Goal: Check status: Check status

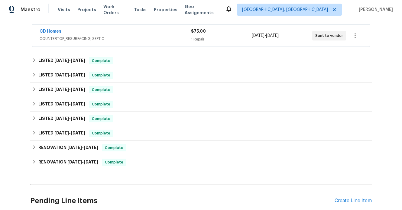
scroll to position [163, 0]
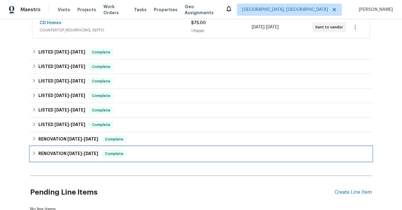
click at [90, 154] on span "[DATE]" at bounding box center [91, 153] width 14 height 4
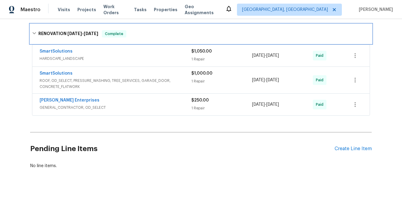
scroll to position [290, 0]
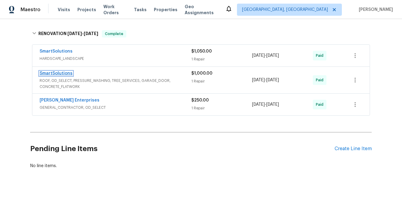
click at [66, 75] on link "SmartSolutions" at bounding box center [56, 73] width 33 height 4
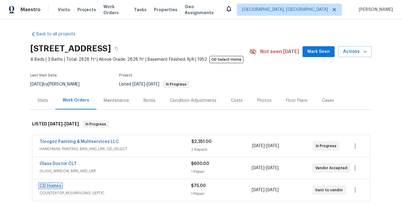
click at [48, 186] on link "CD Homes" at bounding box center [51, 186] width 22 height 4
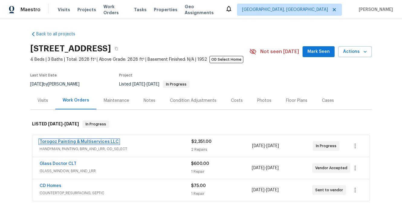
click at [77, 143] on link "Torogoz Painting & Multiservices LLC" at bounding box center [79, 142] width 79 height 4
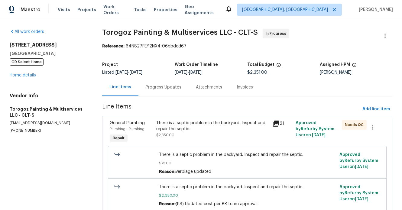
click at [245, 88] on div "Invoices" at bounding box center [244, 87] width 16 height 6
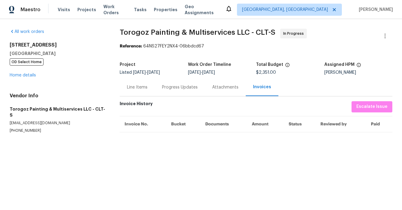
click at [229, 87] on div "Attachments" at bounding box center [225, 87] width 26 height 6
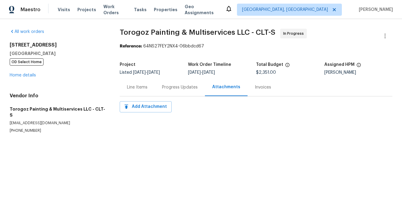
click at [194, 88] on div "Progress Updates" at bounding box center [180, 87] width 36 height 6
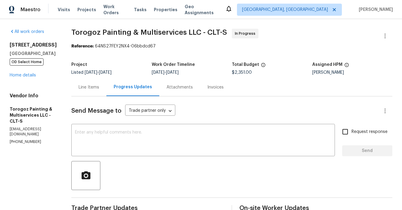
click at [99, 88] on div "Line Items" at bounding box center [89, 87] width 21 height 6
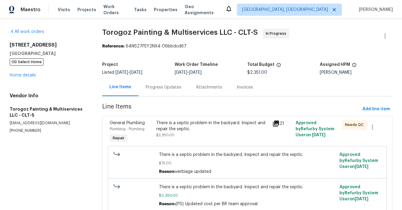
click at [325, 134] on div "Approved by Refurby System User on [DATE]" at bounding box center [317, 132] width 47 height 28
click at [323, 127] on span "Approved by Refurby System User on [DATE]" at bounding box center [314, 129] width 39 height 16
click at [374, 128] on icon "button" at bounding box center [371, 127] width 7 height 7
click at [274, 124] on div at bounding box center [201, 105] width 402 height 210
click at [277, 124] on icon at bounding box center [275, 123] width 7 height 7
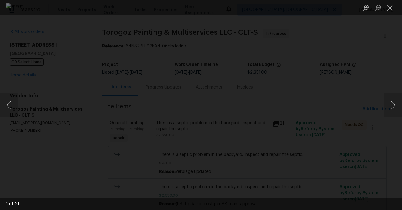
click at [285, 122] on div "Lightbox" at bounding box center [201, 105] width 402 height 210
